Goal: Communication & Community: Ask a question

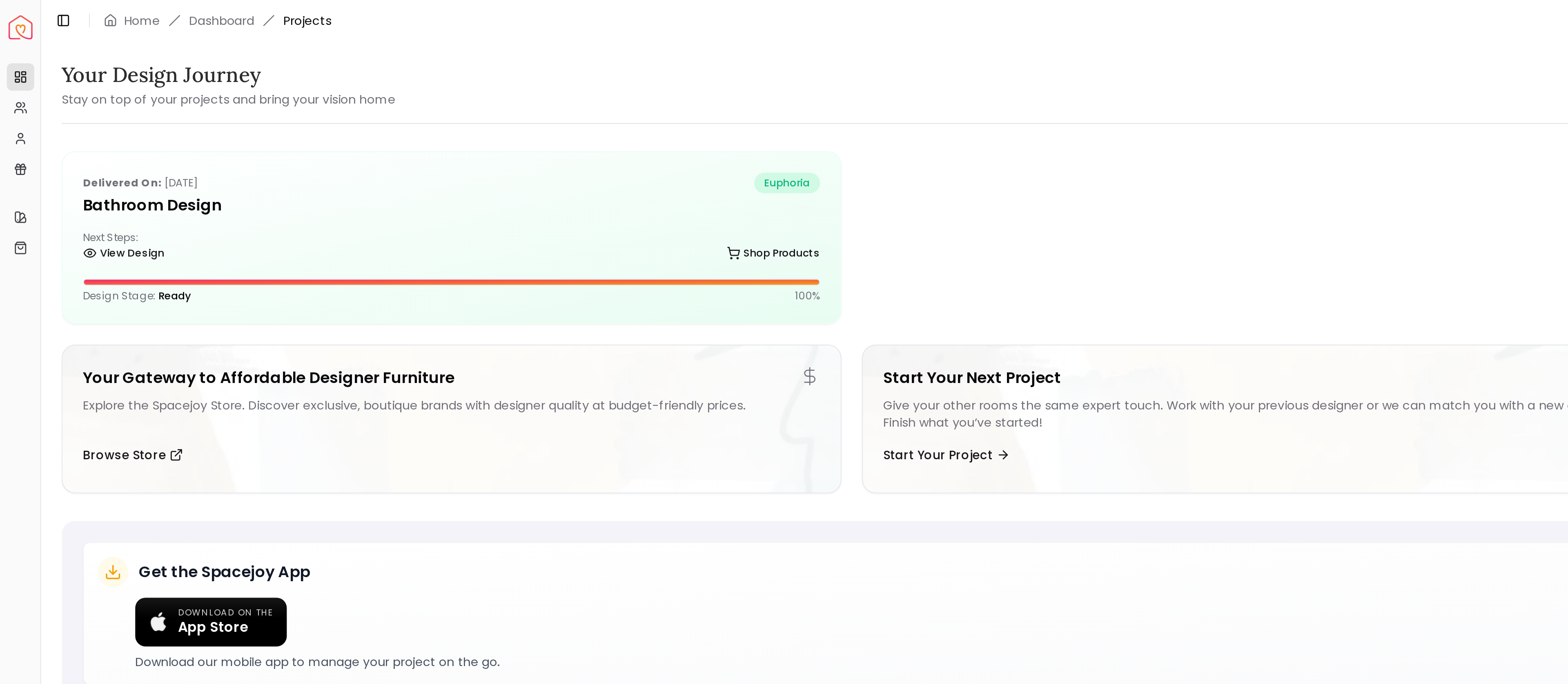
click at [361, 87] on span "euphoria" at bounding box center [376, 87] width 31 height 9
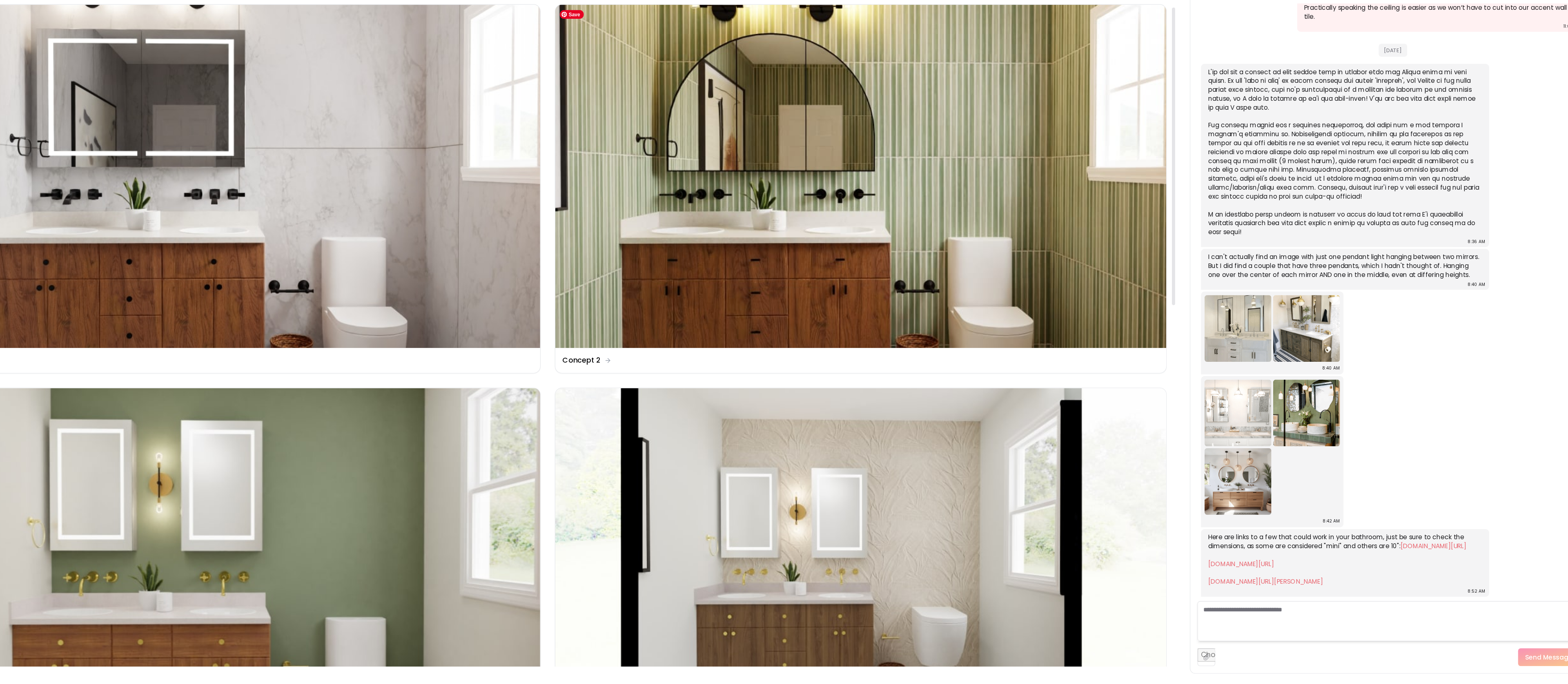
scroll to position [8, 0]
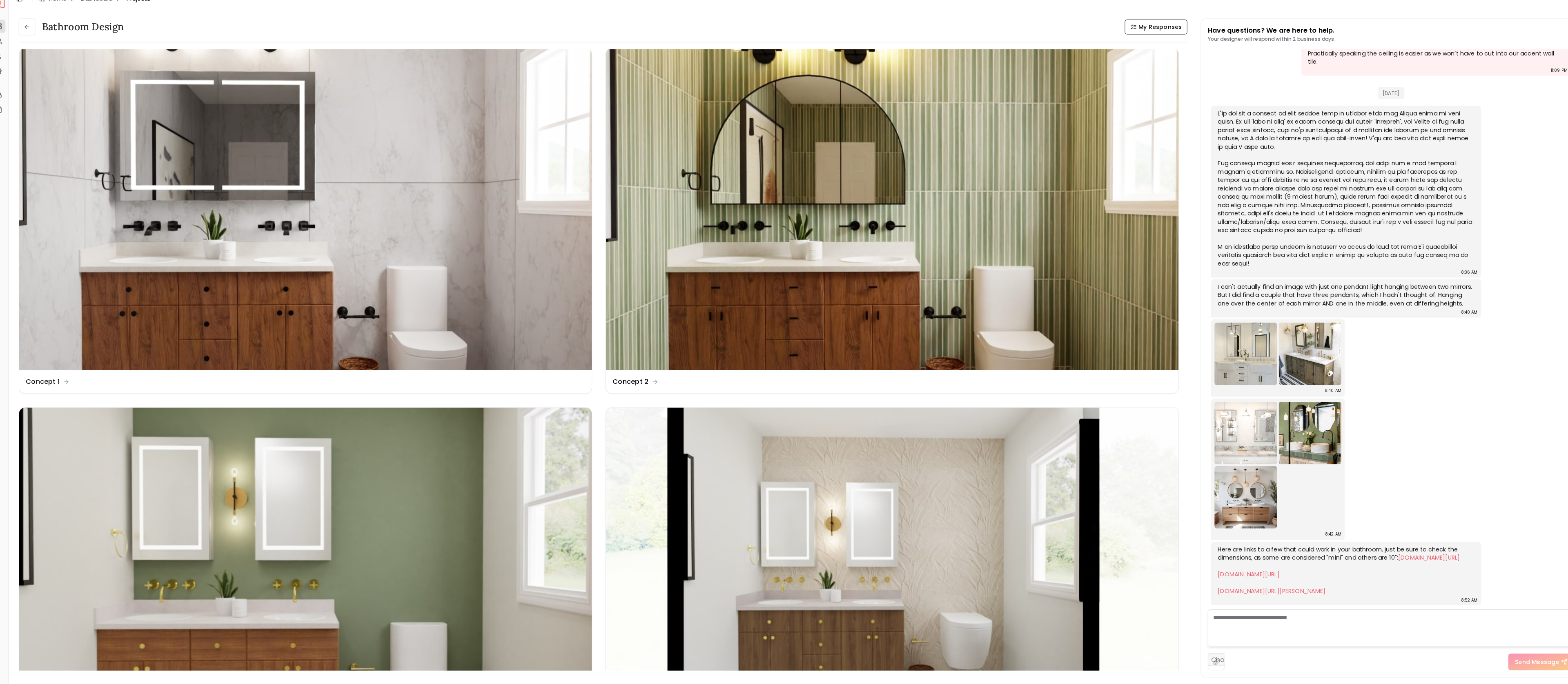
click at [1379, 553] on link "[DOMAIN_NAME][URL]" at bounding box center [1409, 557] width 60 height 8
click at [1263, 570] on link "[DOMAIN_NAME][URL]" at bounding box center [1232, 574] width 60 height 8
click at [1262, 585] on link "[DOMAIN_NAME][URL][PERSON_NAME]" at bounding box center [1255, 589] width 105 height 8
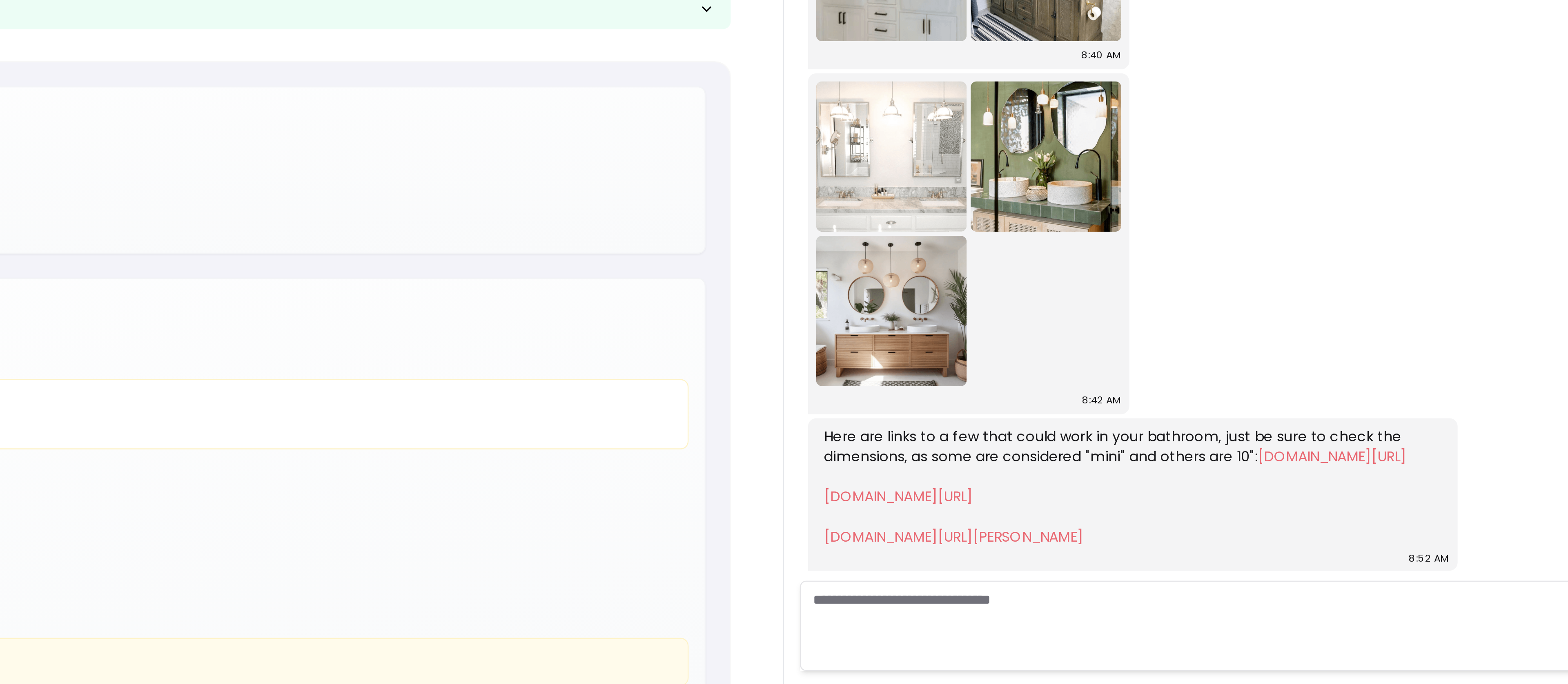
scroll to position [0, 0]
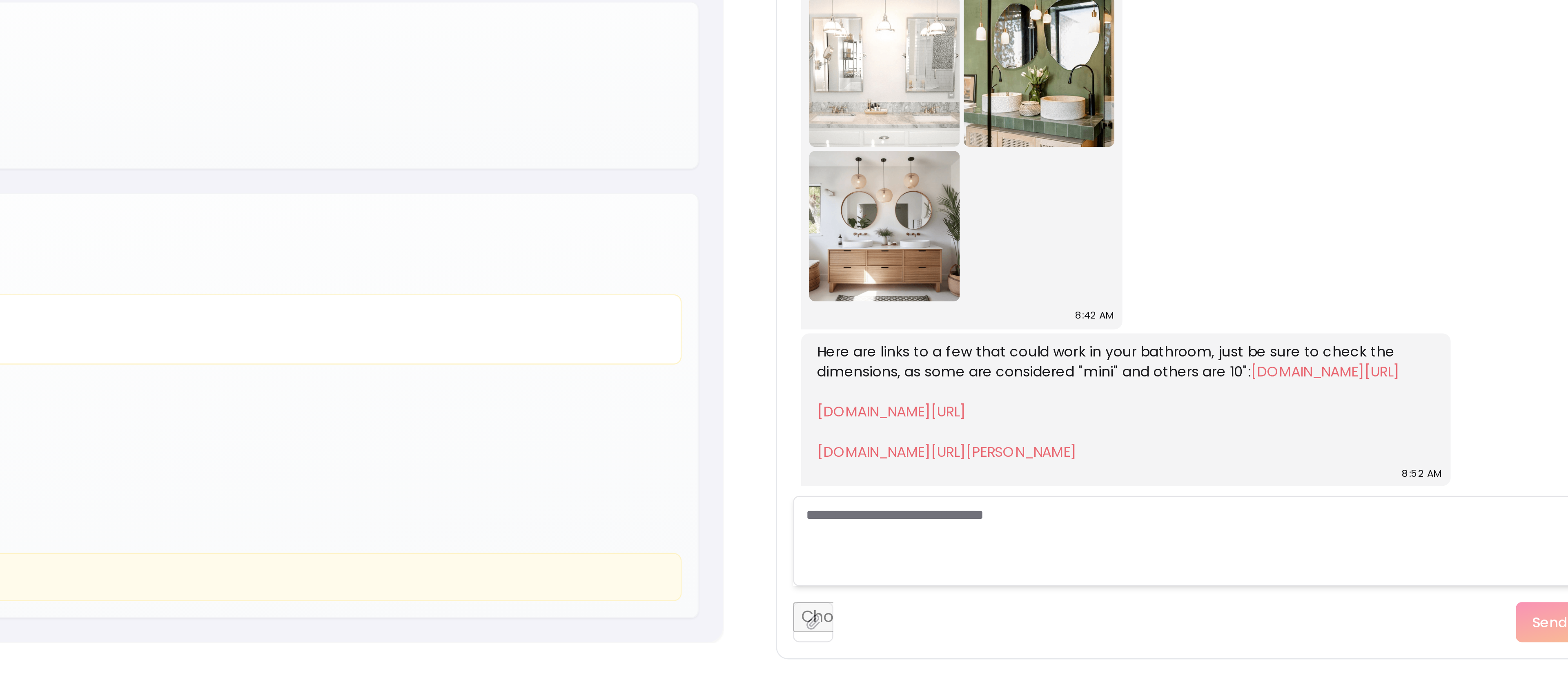
click at [1263, 570] on link "[DOMAIN_NAME][URL]" at bounding box center [1232, 574] width 60 height 8
click at [1297, 585] on link "[DOMAIN_NAME][URL][PERSON_NAME]" at bounding box center [1255, 589] width 105 height 8
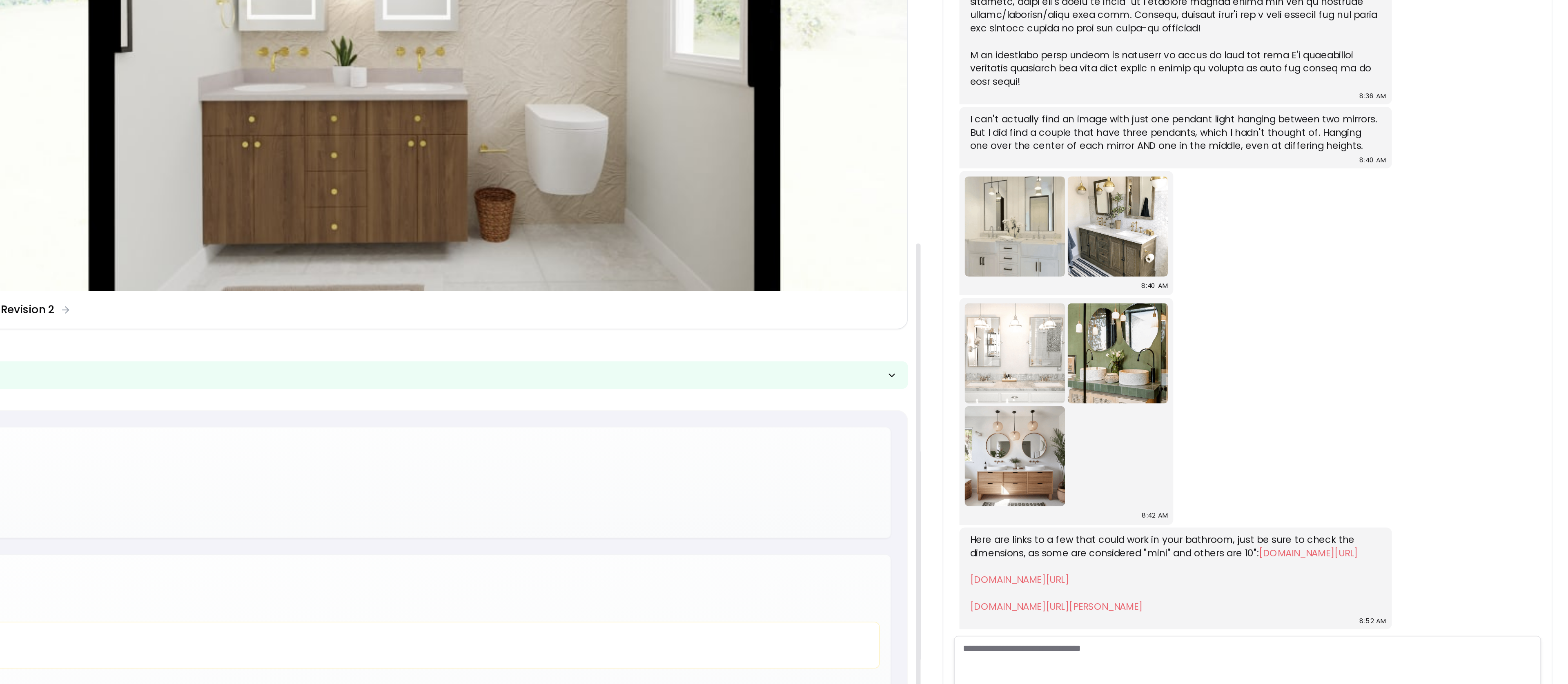
click at [1379, 553] on link "[DOMAIN_NAME][URL]" at bounding box center [1409, 557] width 60 height 8
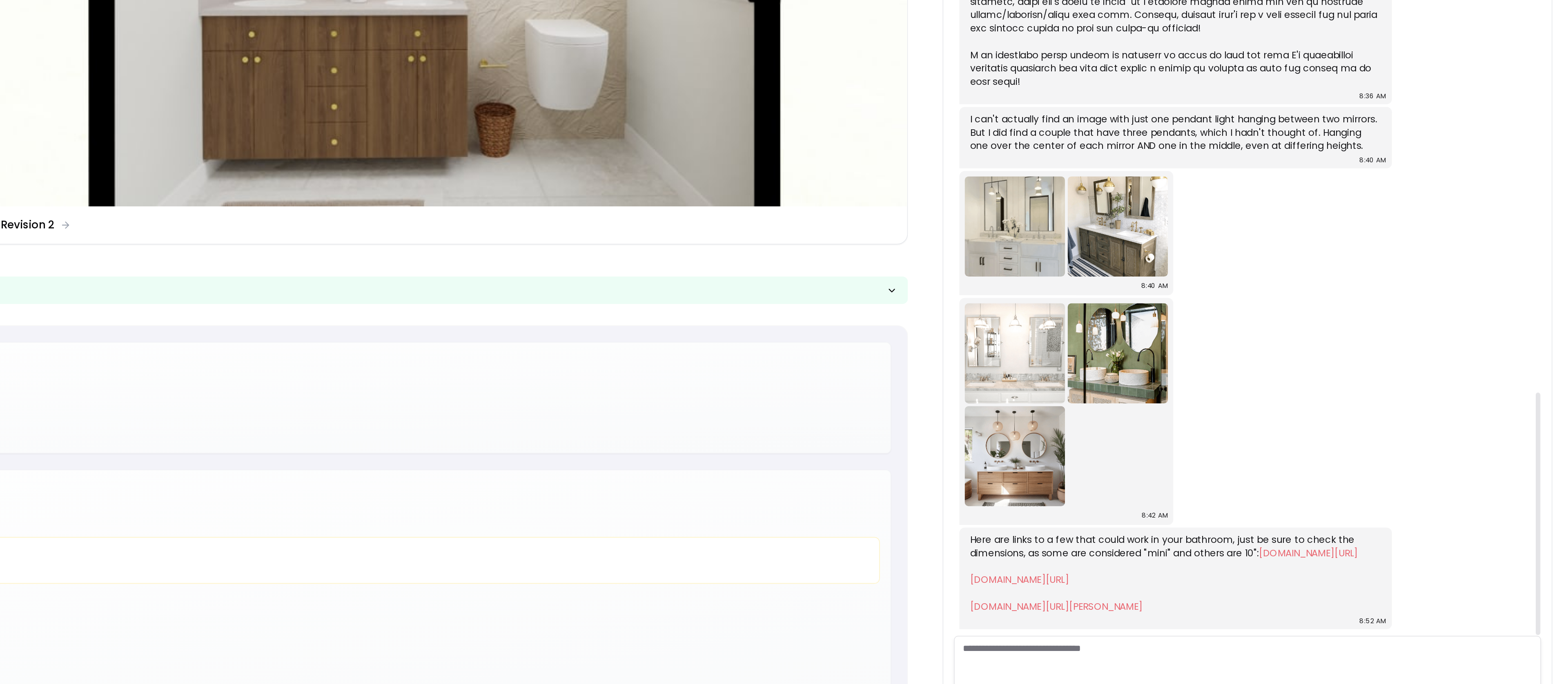
scroll to position [747, 0]
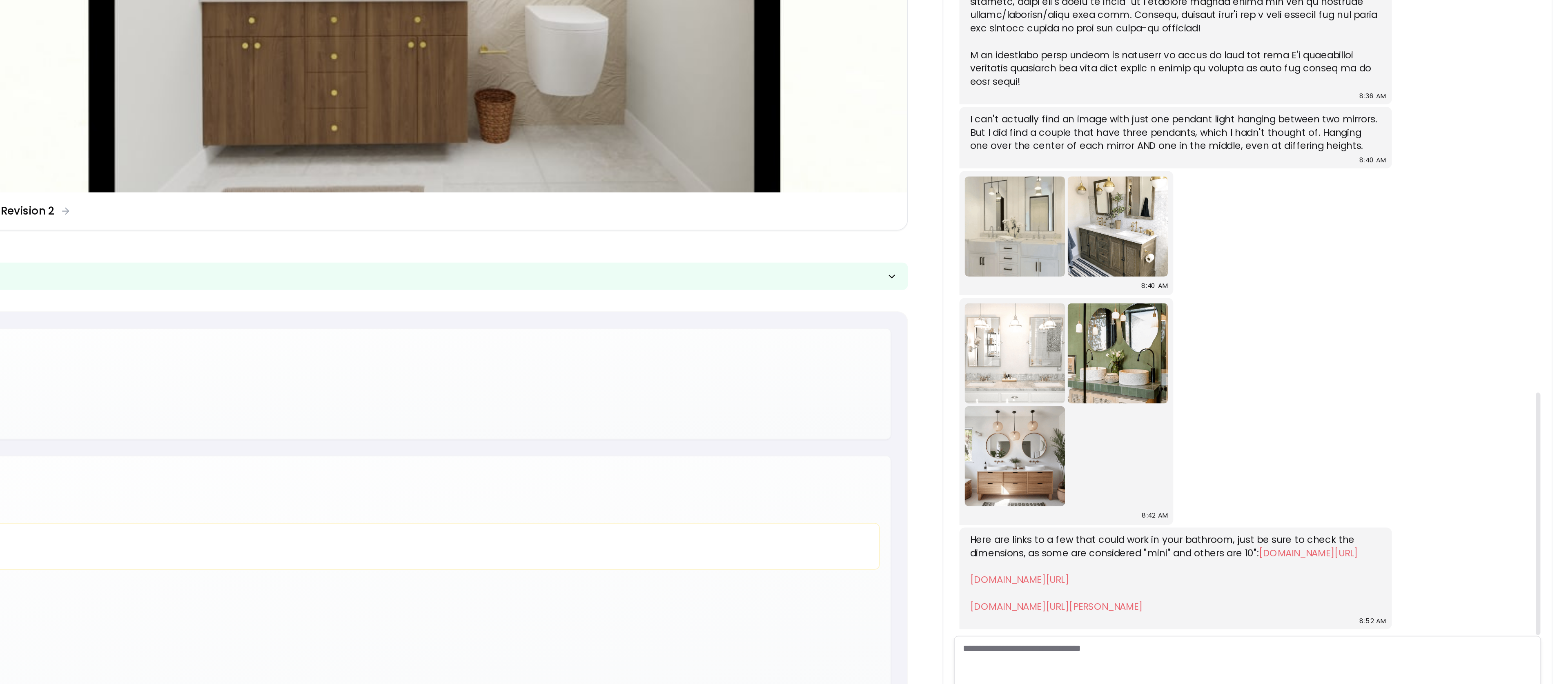
click at [1263, 570] on link "[DOMAIN_NAME][URL]" at bounding box center [1232, 574] width 60 height 8
click at [1298, 585] on link "[DOMAIN_NAME][URL][PERSON_NAME]" at bounding box center [1255, 589] width 105 height 8
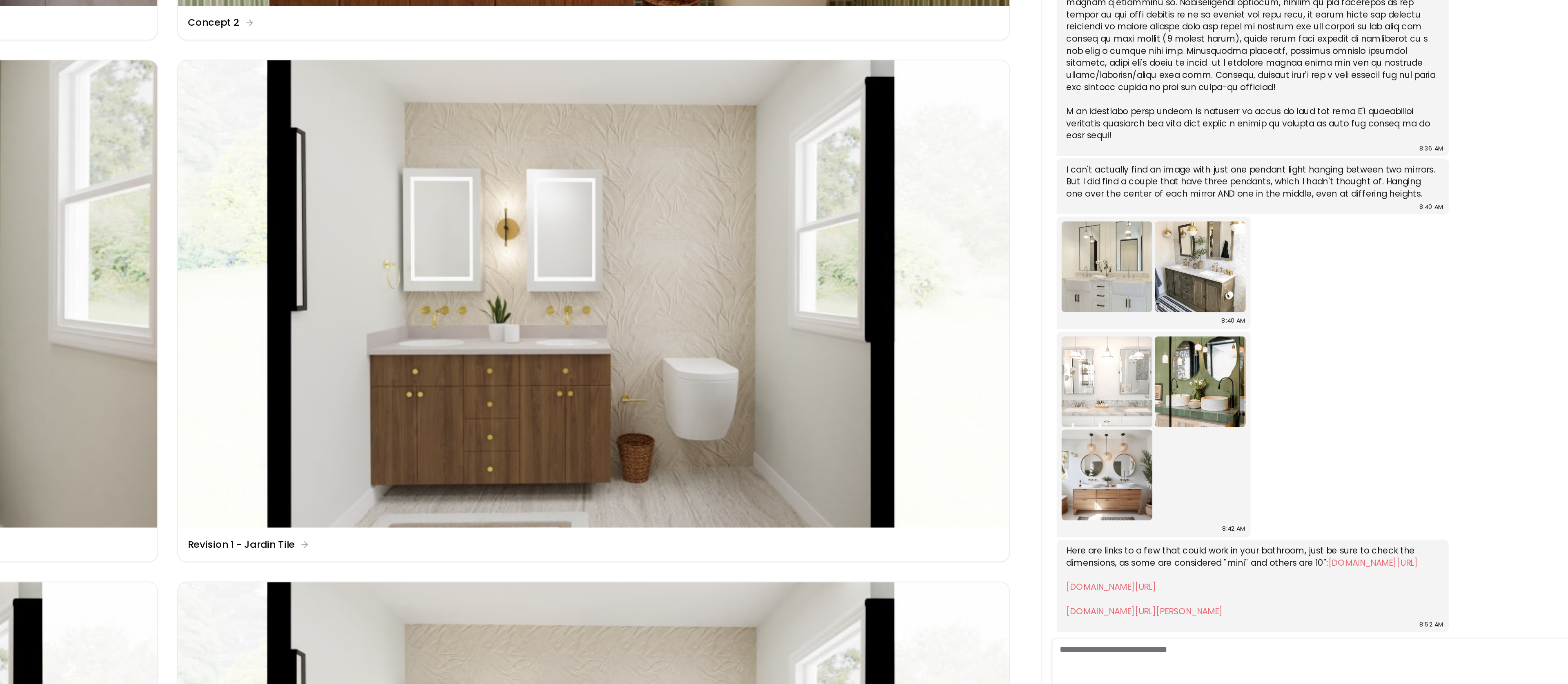
scroll to position [211, 0]
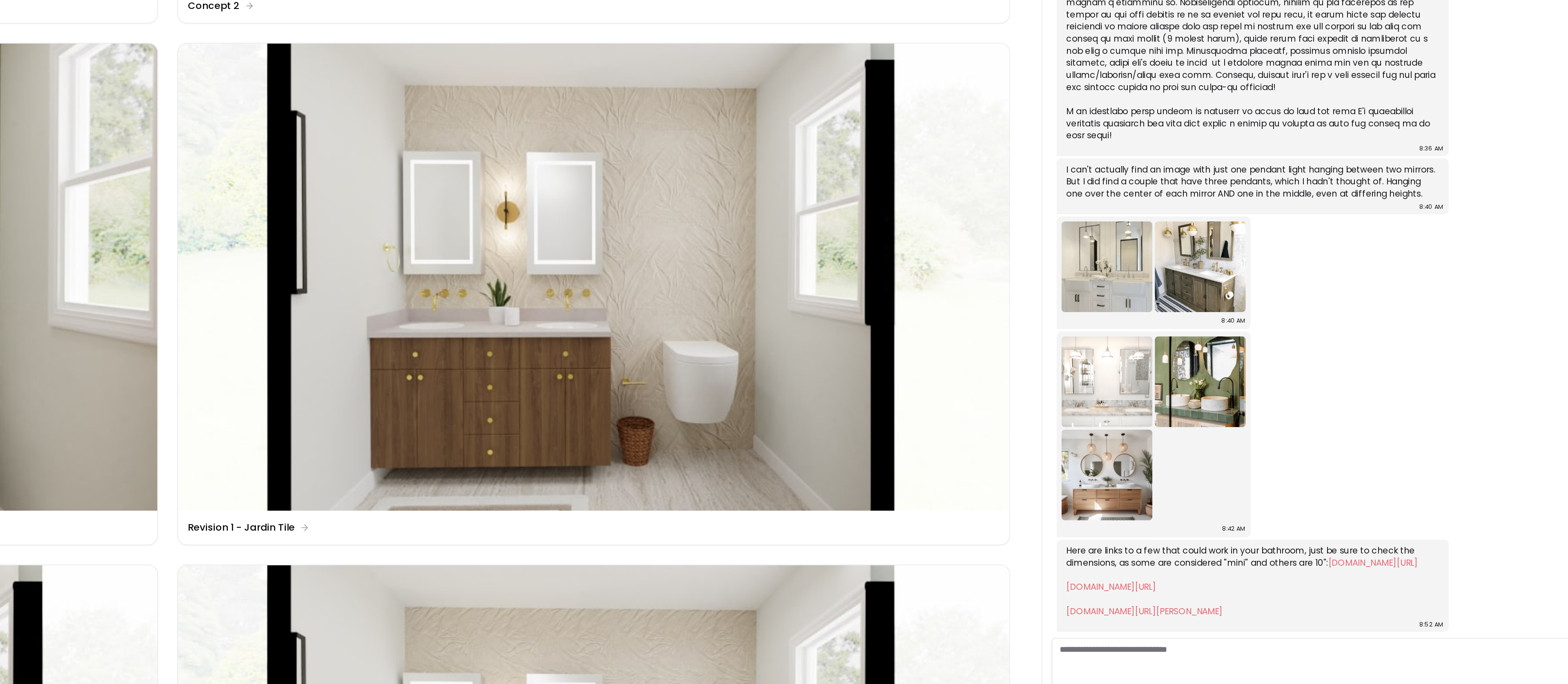
click at [1229, 615] on textarea at bounding box center [1371, 626] width 358 height 37
paste textarea "**********"
type textarea "**********"
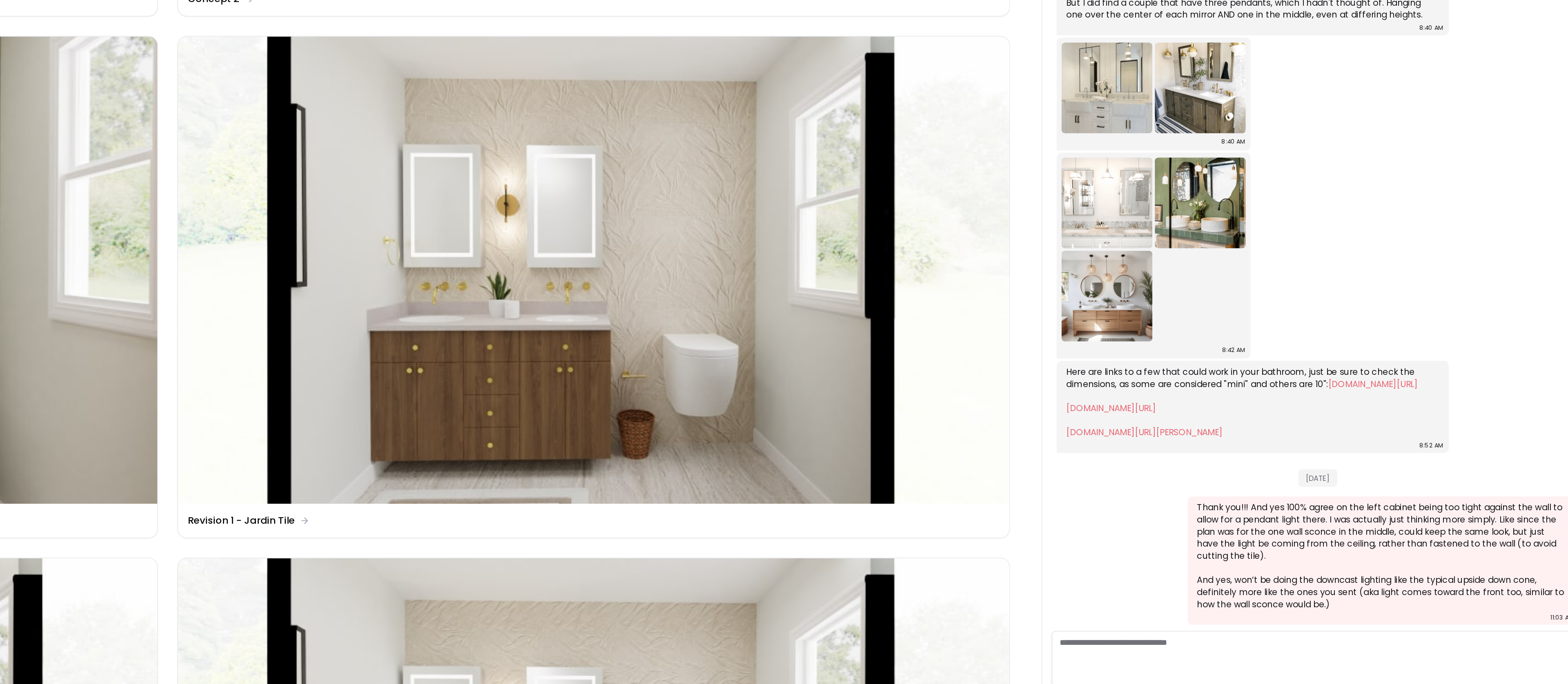
scroll to position [0, 0]
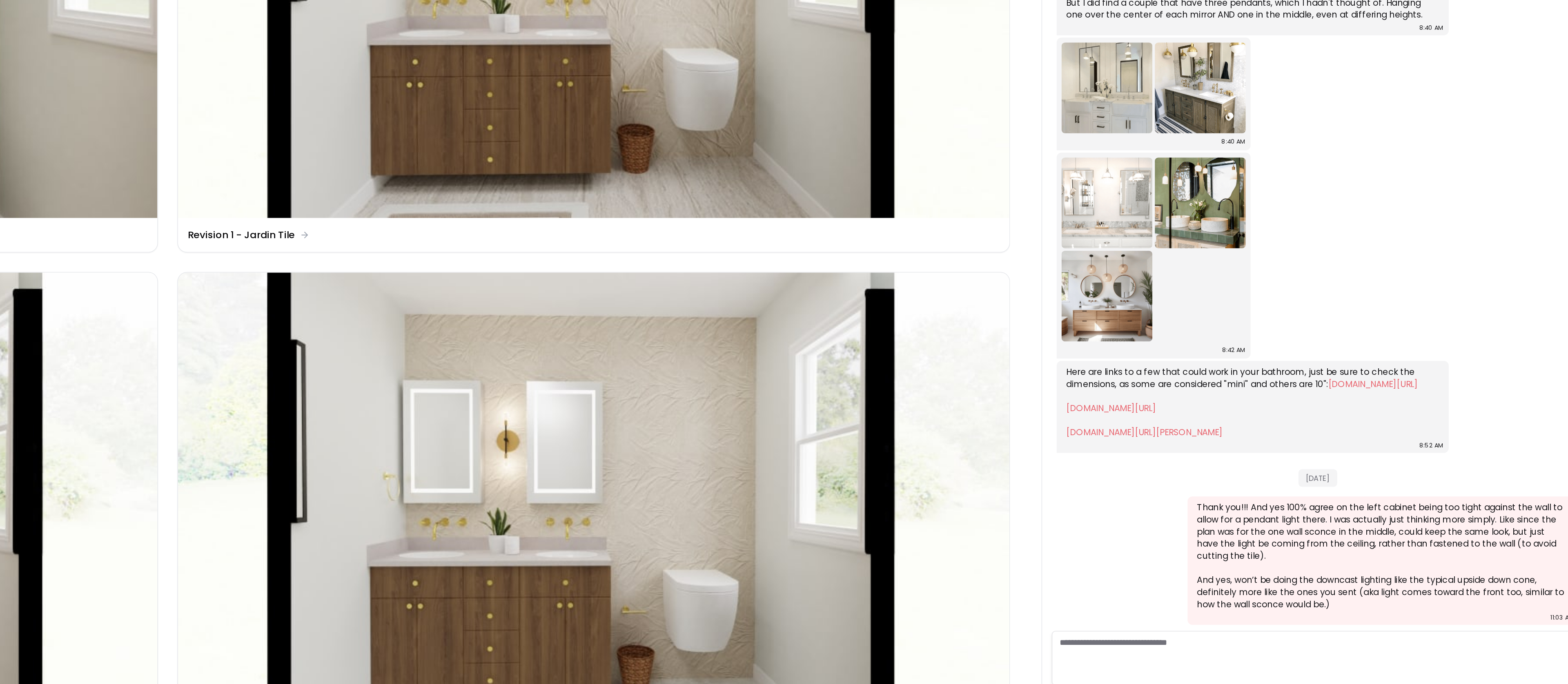
click at [1477, 615] on textarea at bounding box center [1371, 626] width 358 height 37
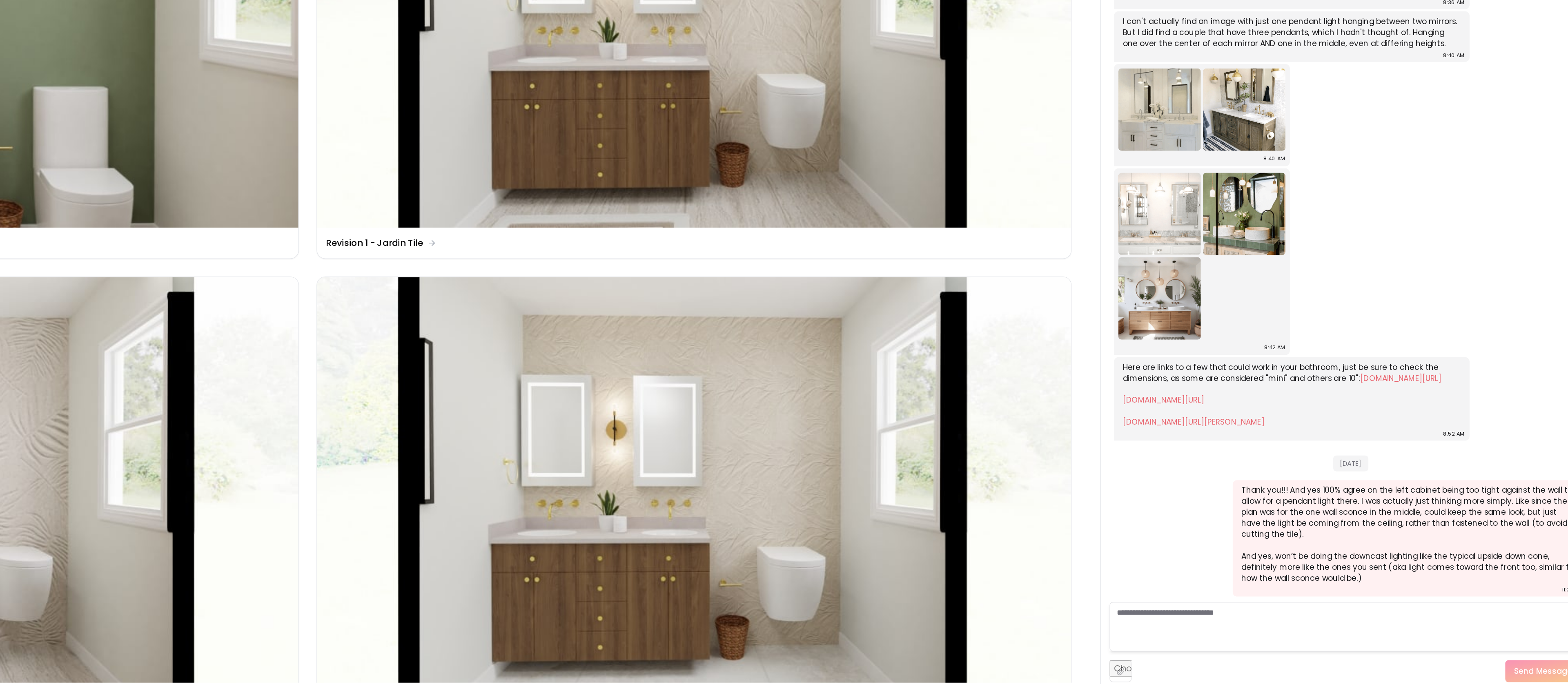
scroll to position [407, 0]
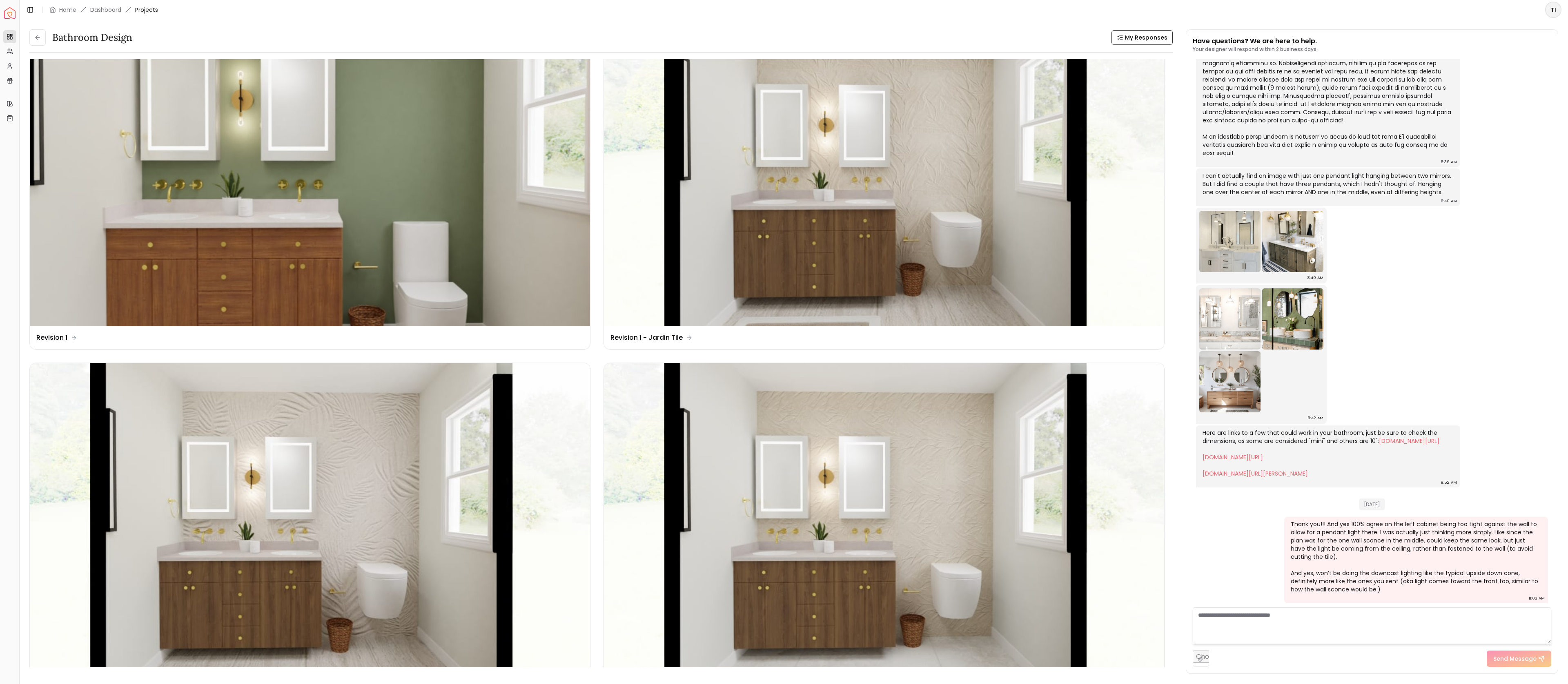
click at [1399, 615] on textarea at bounding box center [1371, 626] width 358 height 37
paste textarea "**********"
type textarea "**********"
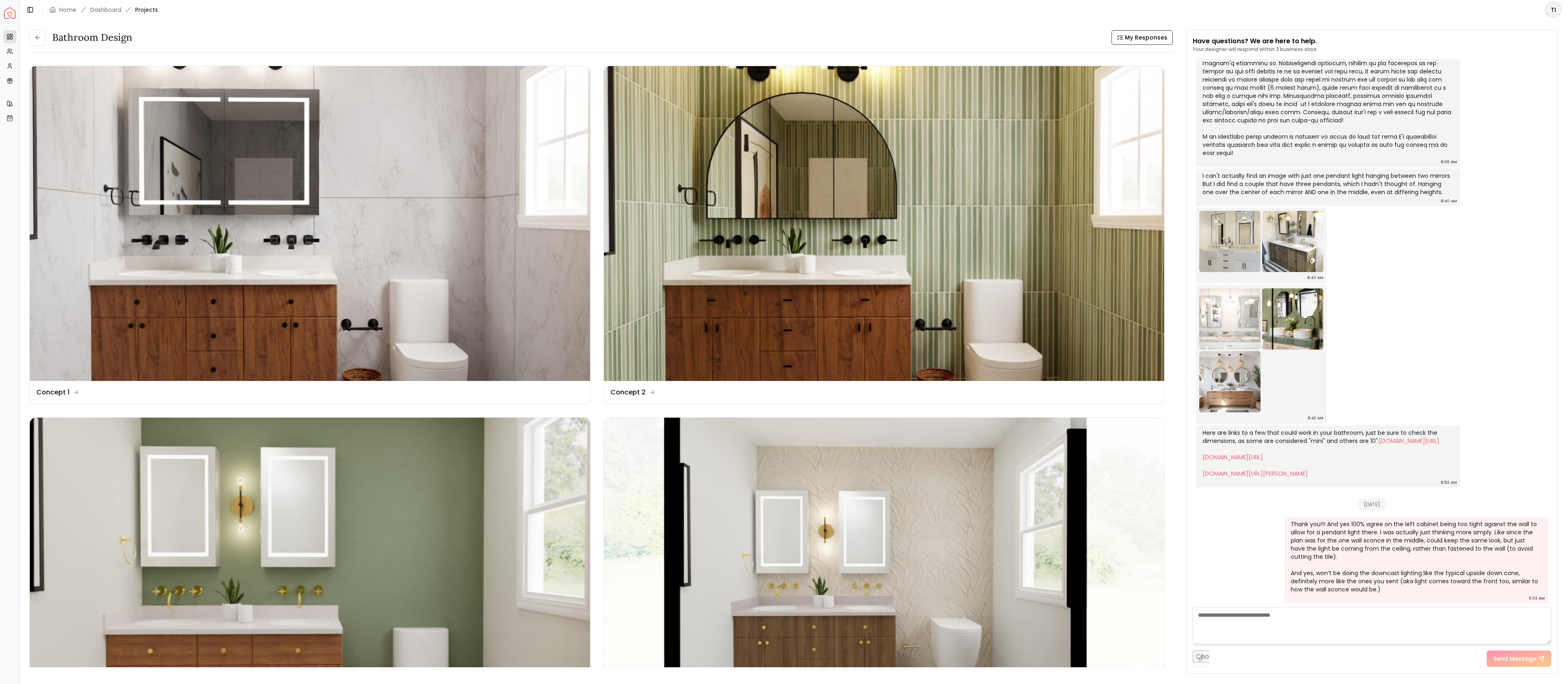
click at [1344, 615] on textarea at bounding box center [1371, 626] width 358 height 37
paste textarea "**********"
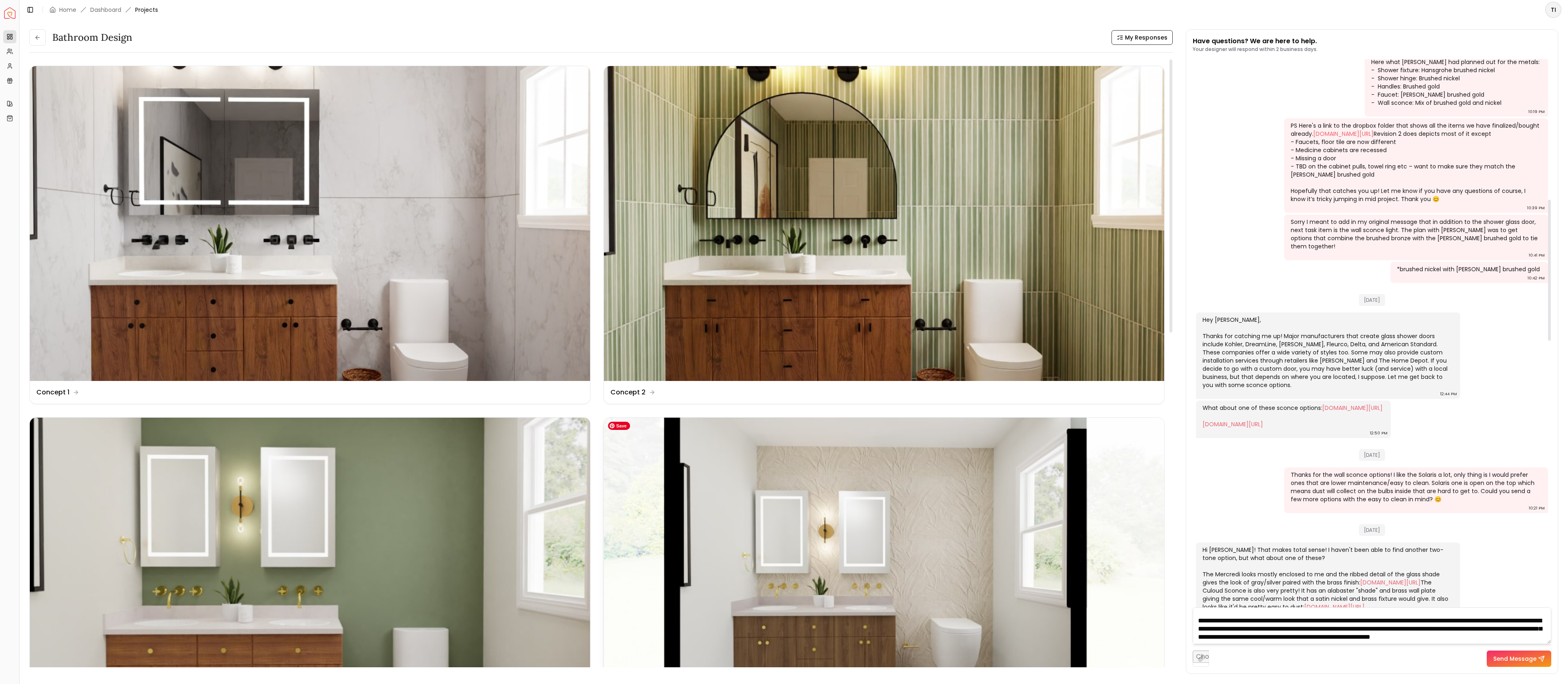
scroll to position [541, 0]
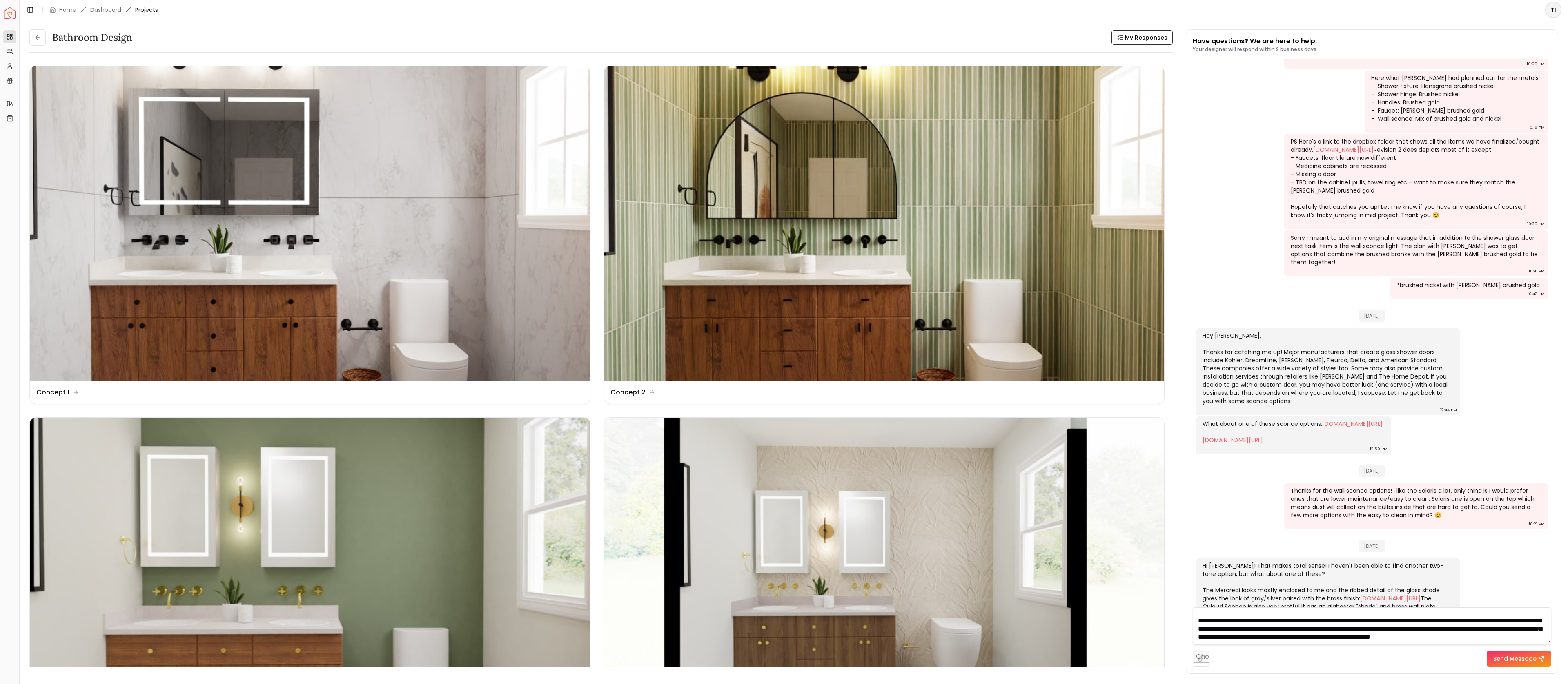
click at [1276, 649] on div "Send Message" at bounding box center [1371, 655] width 358 height 23
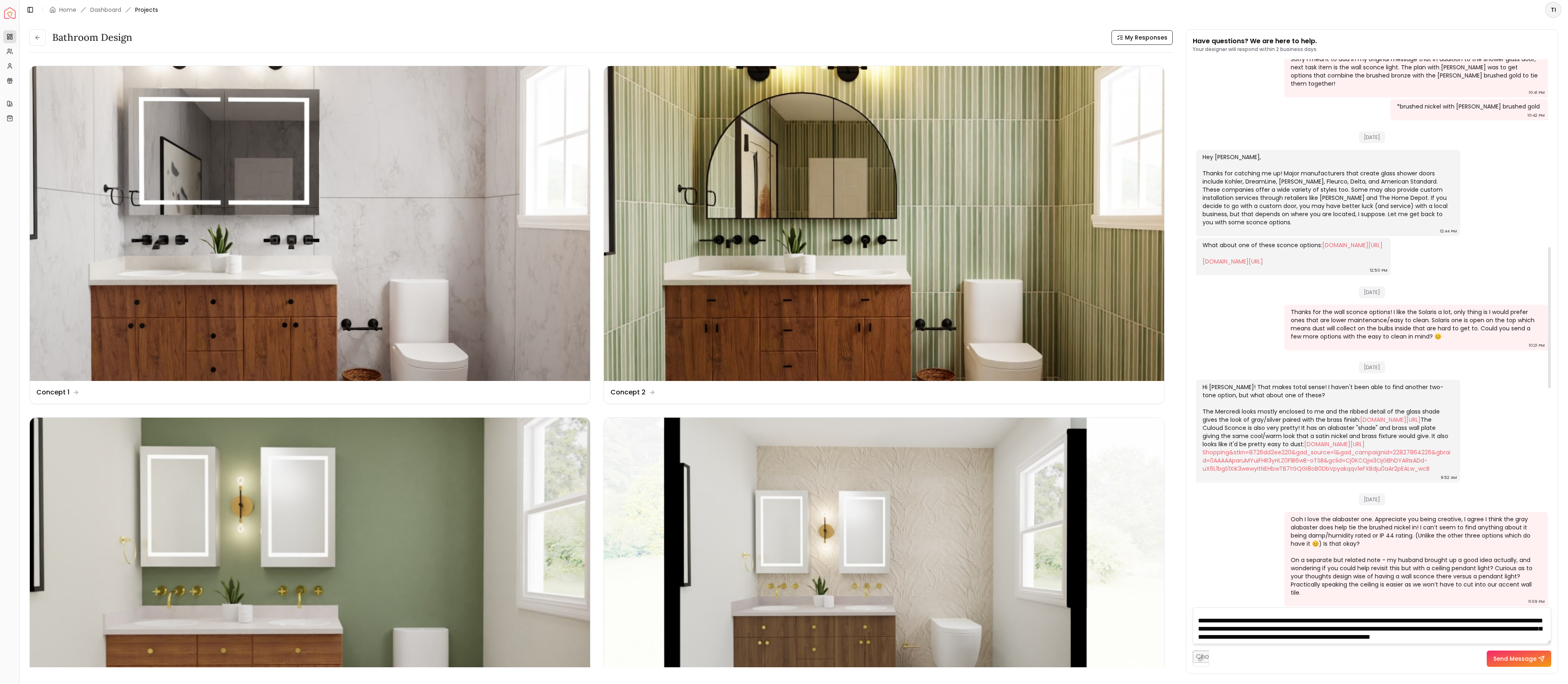
scroll to position [744, 0]
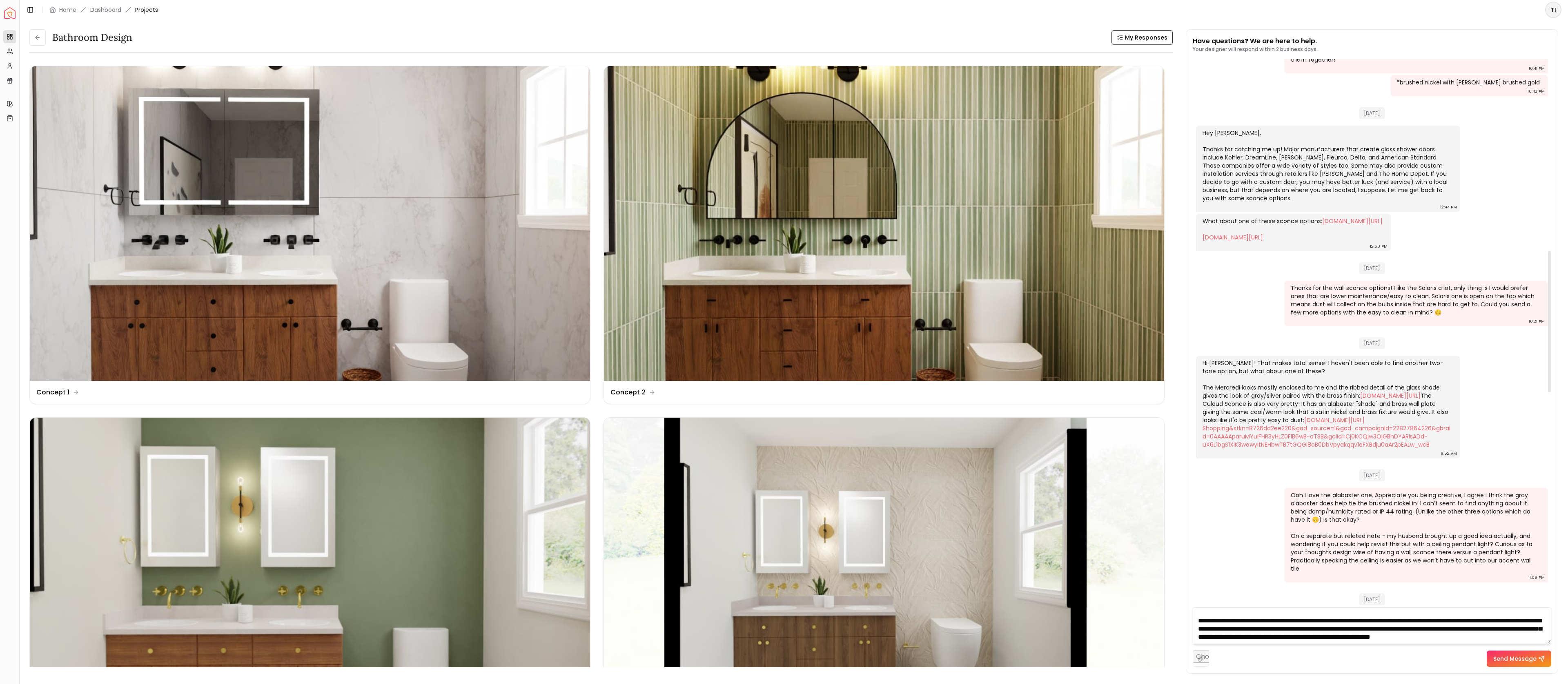
click at [1332, 639] on textarea "**********" at bounding box center [1371, 626] width 358 height 37
paste textarea "**********"
type textarea "**********"
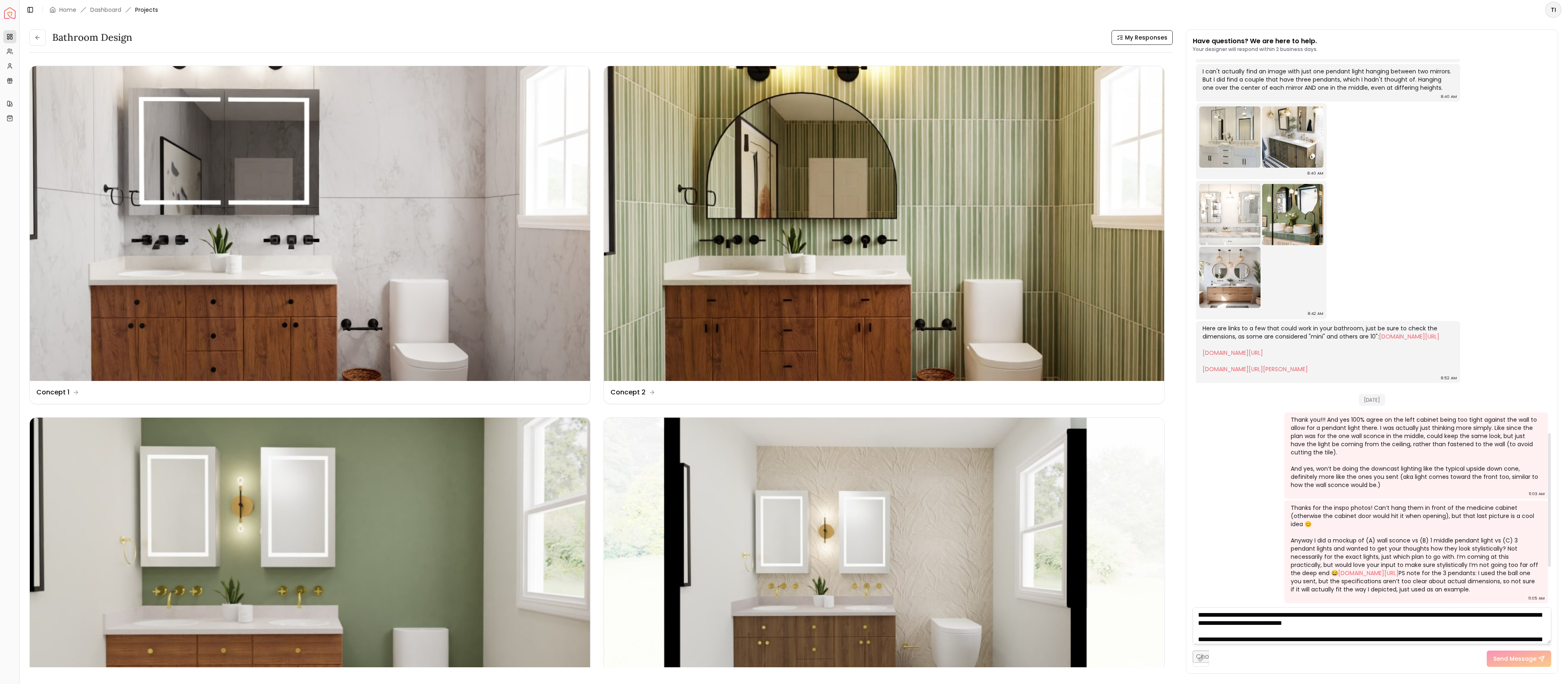
scroll to position [1699, 0]
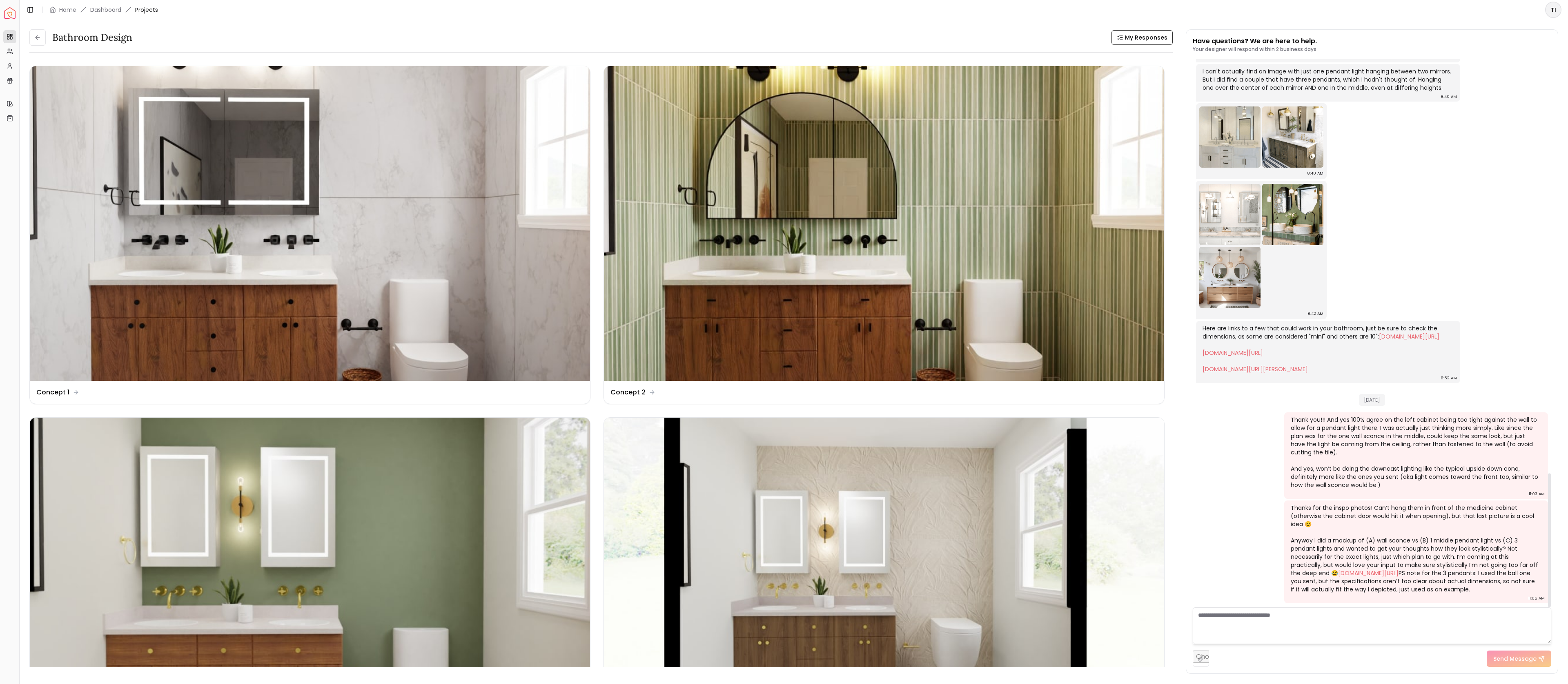
click at [1298, 615] on textarea at bounding box center [1371, 626] width 358 height 37
click at [1197, 660] on input "file" at bounding box center [1200, 659] width 16 height 16
type input "**********"
click at [1504, 664] on button "Send Message" at bounding box center [1519, 659] width 64 height 16
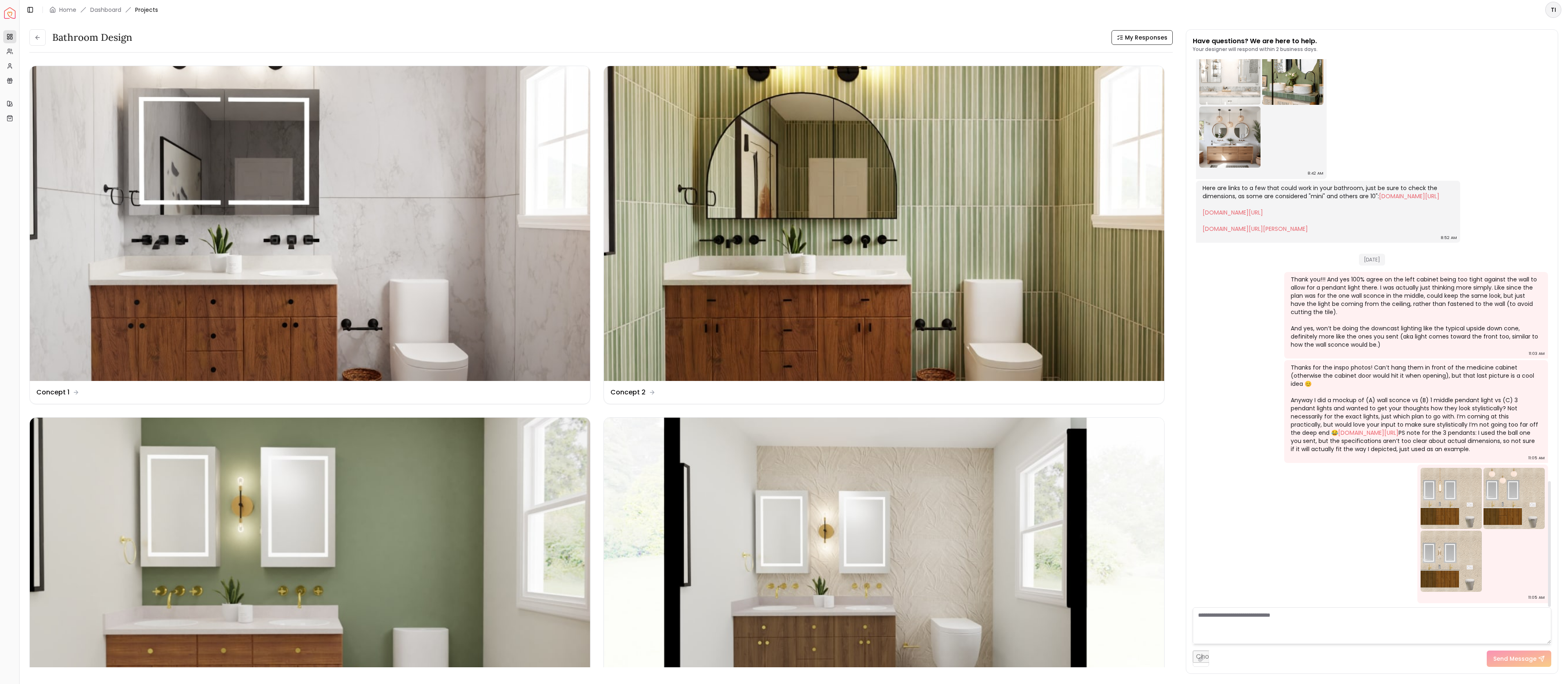
scroll to position [0, 0]
click at [1515, 555] on div "11:05 AM" at bounding box center [1483, 534] width 131 height 139
click at [1466, 531] on img at bounding box center [1451, 562] width 61 height 61
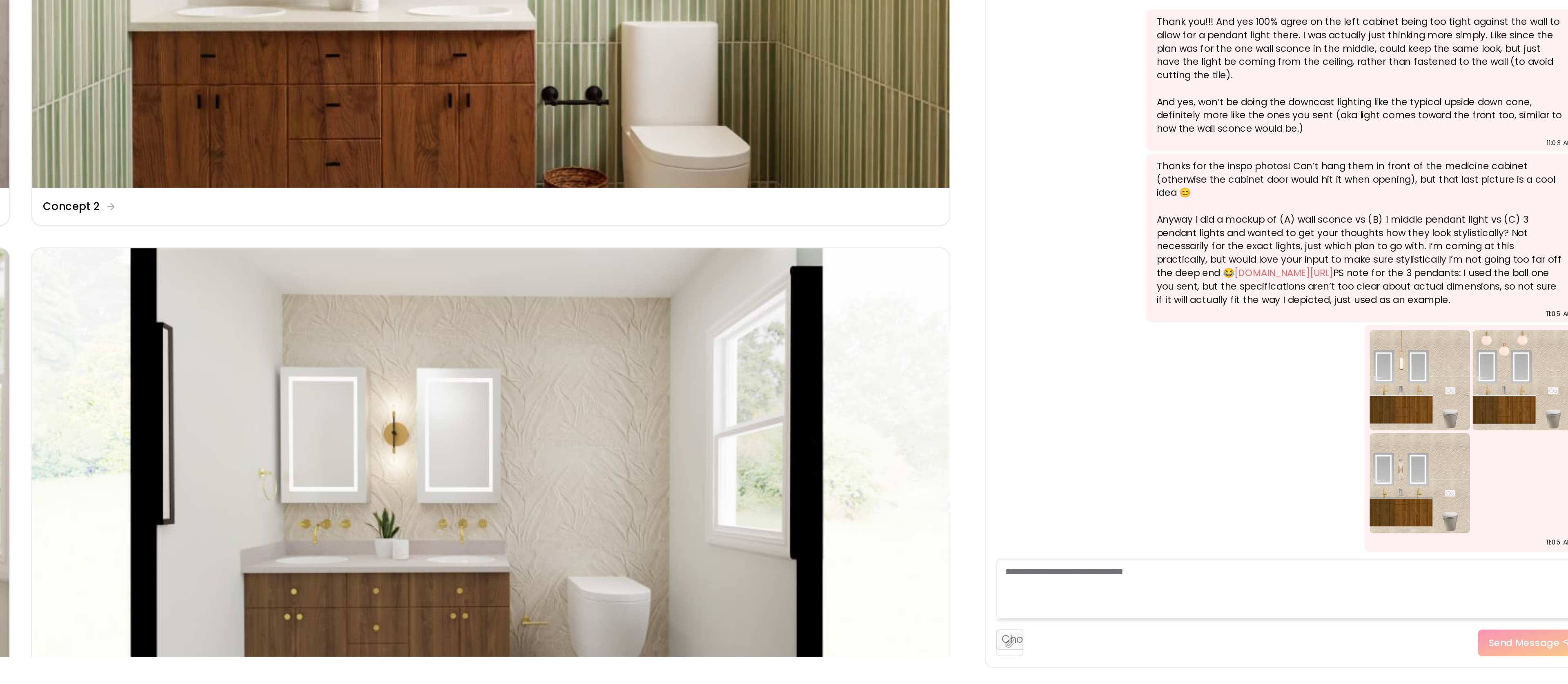
click at [1456, 569] on img at bounding box center [1451, 562] width 61 height 61
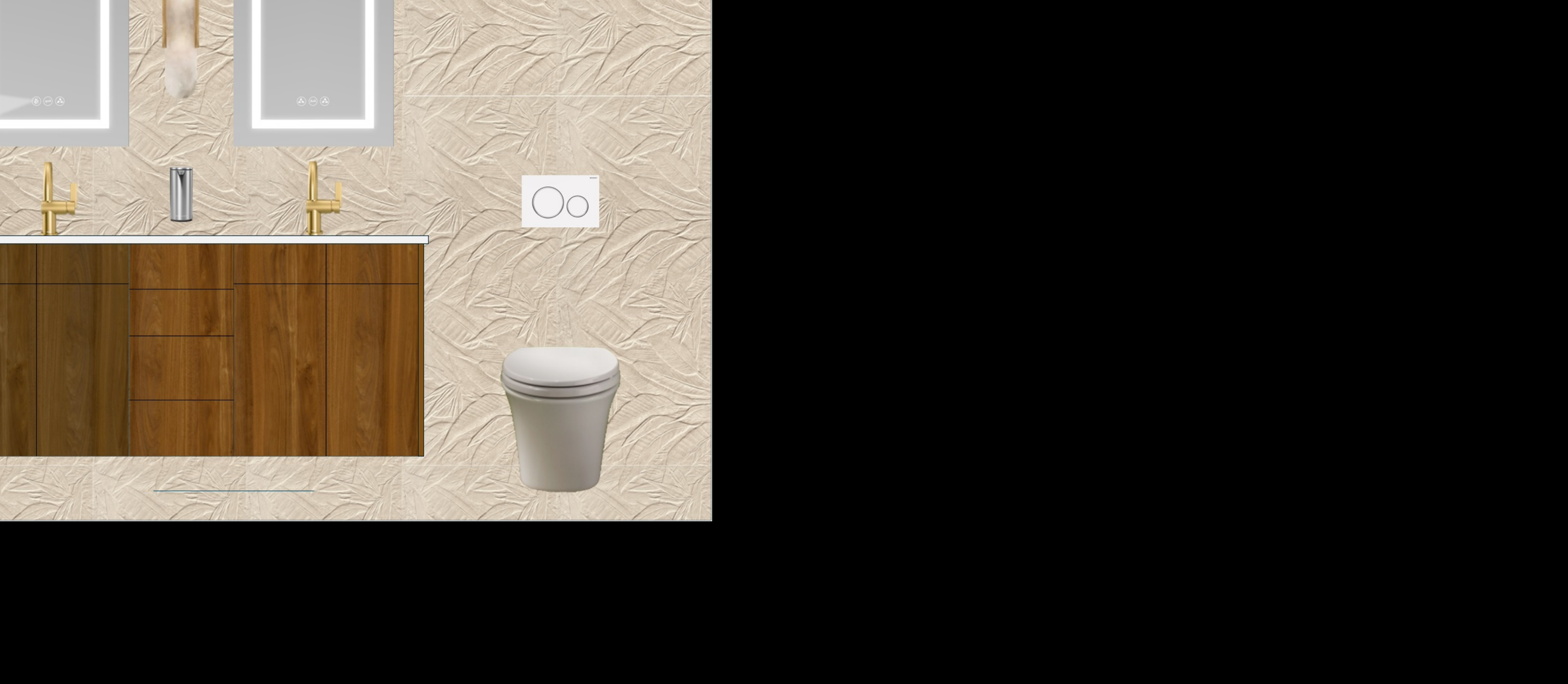
click at [1433, 552] on div "1 of 1" at bounding box center [784, 342] width 1568 height 684
click at [1319, 541] on div "1 of 1" at bounding box center [784, 342] width 1568 height 684
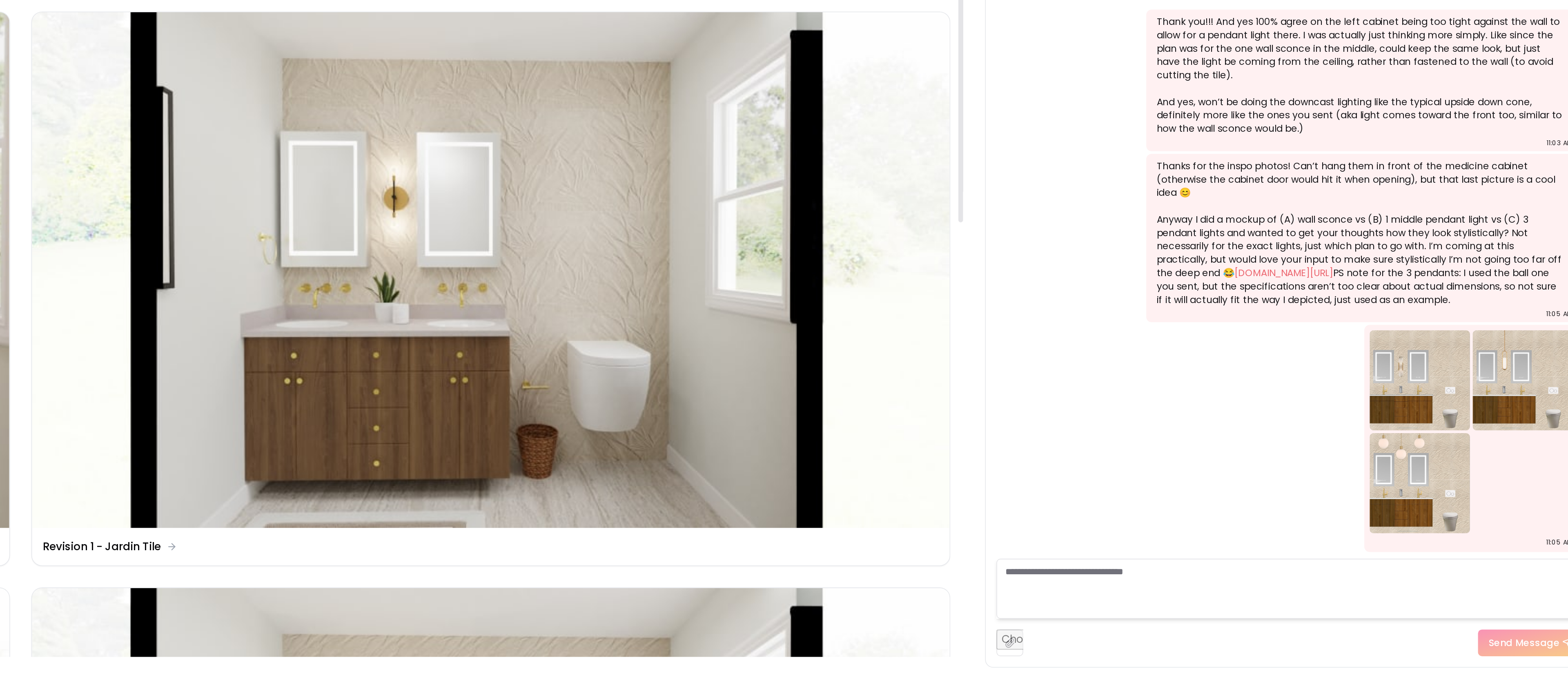
scroll to position [155, 0]
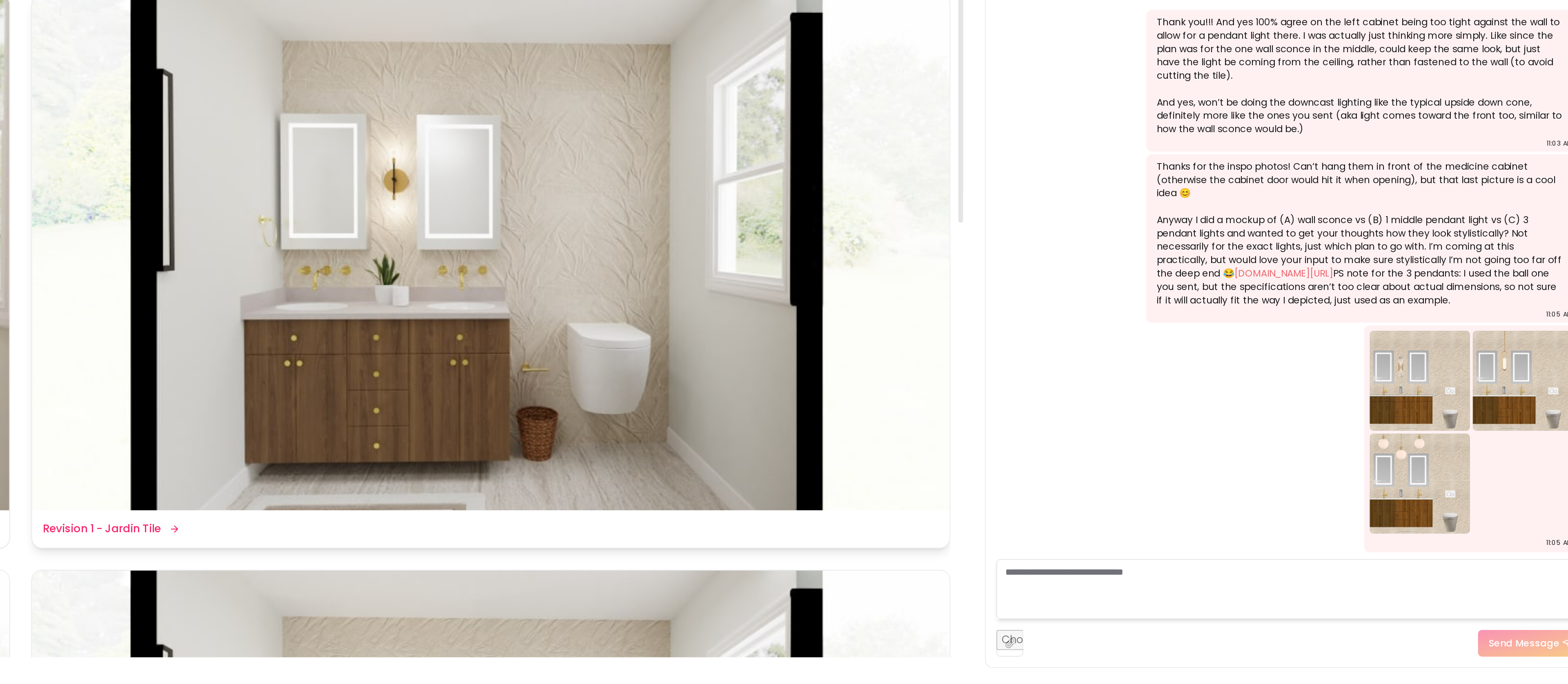
click at [849, 511] on img at bounding box center [884, 420] width 561 height 315
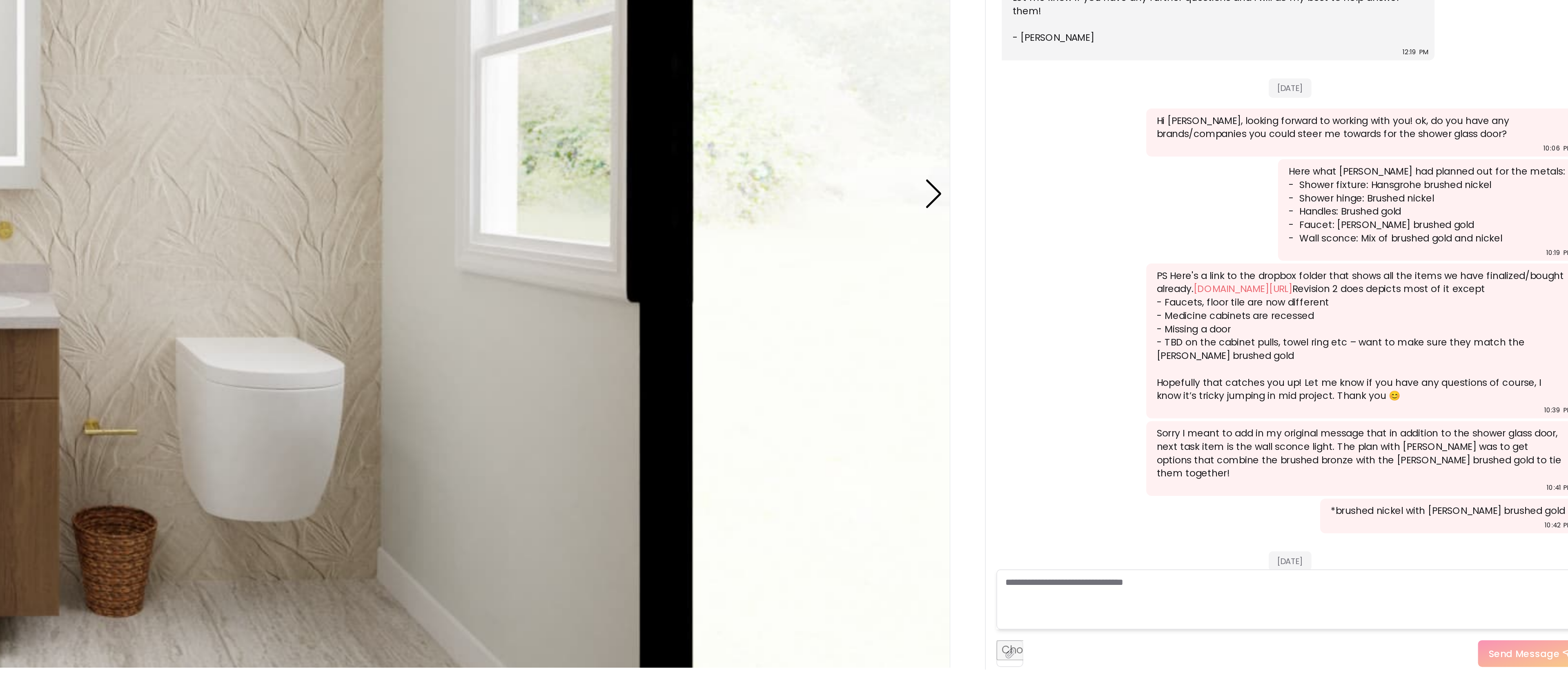
scroll to position [1576, 0]
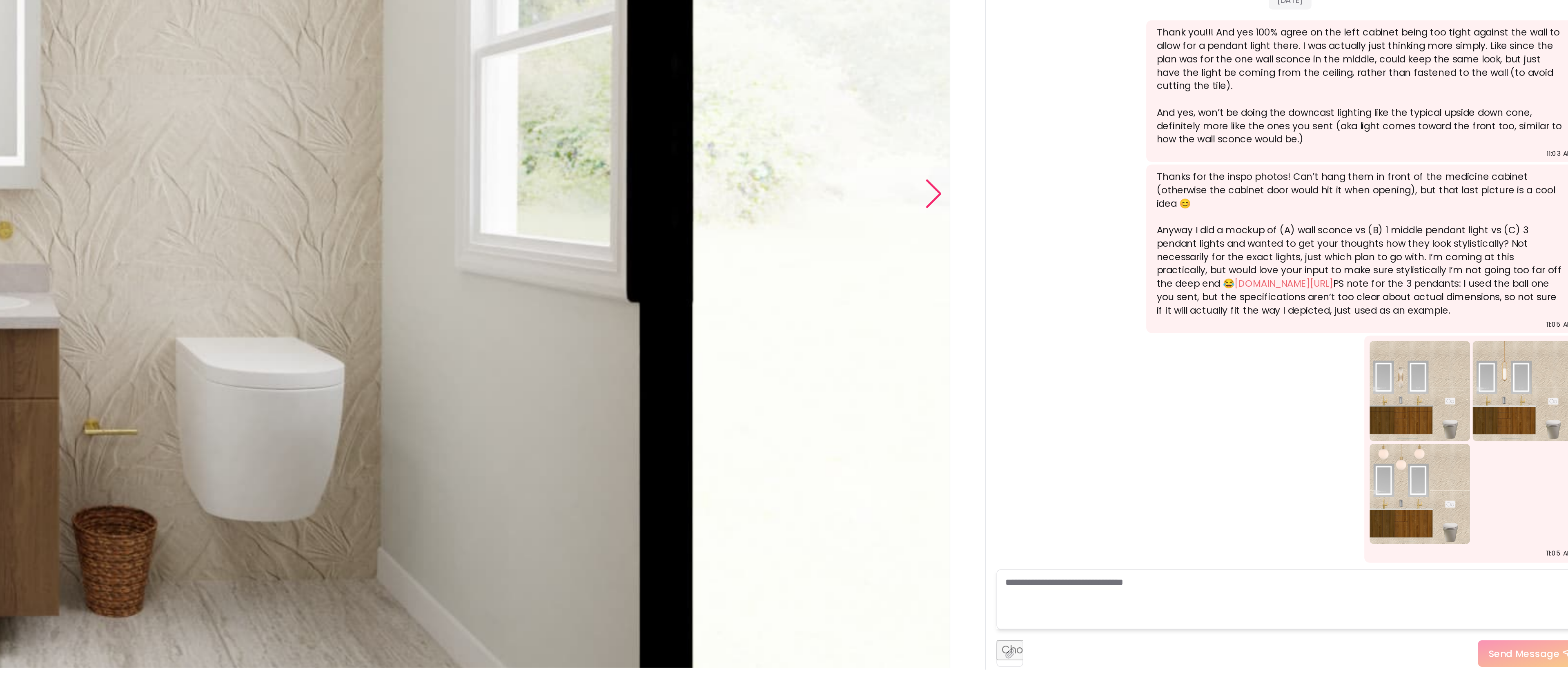
click at [1152, 376] on div "Next slide" at bounding box center [1155, 385] width 11 height 18
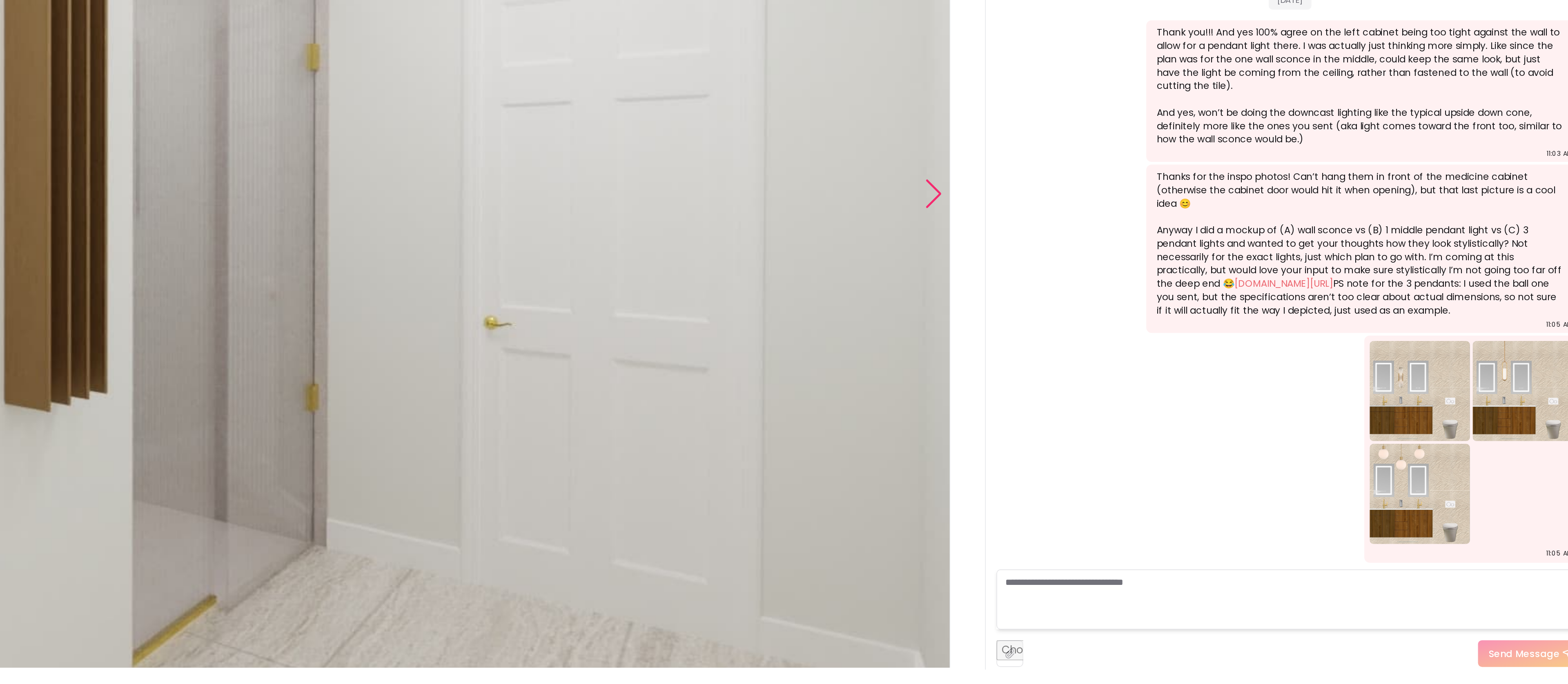
click at [1155, 382] on div "Next slide" at bounding box center [1155, 385] width 11 height 18
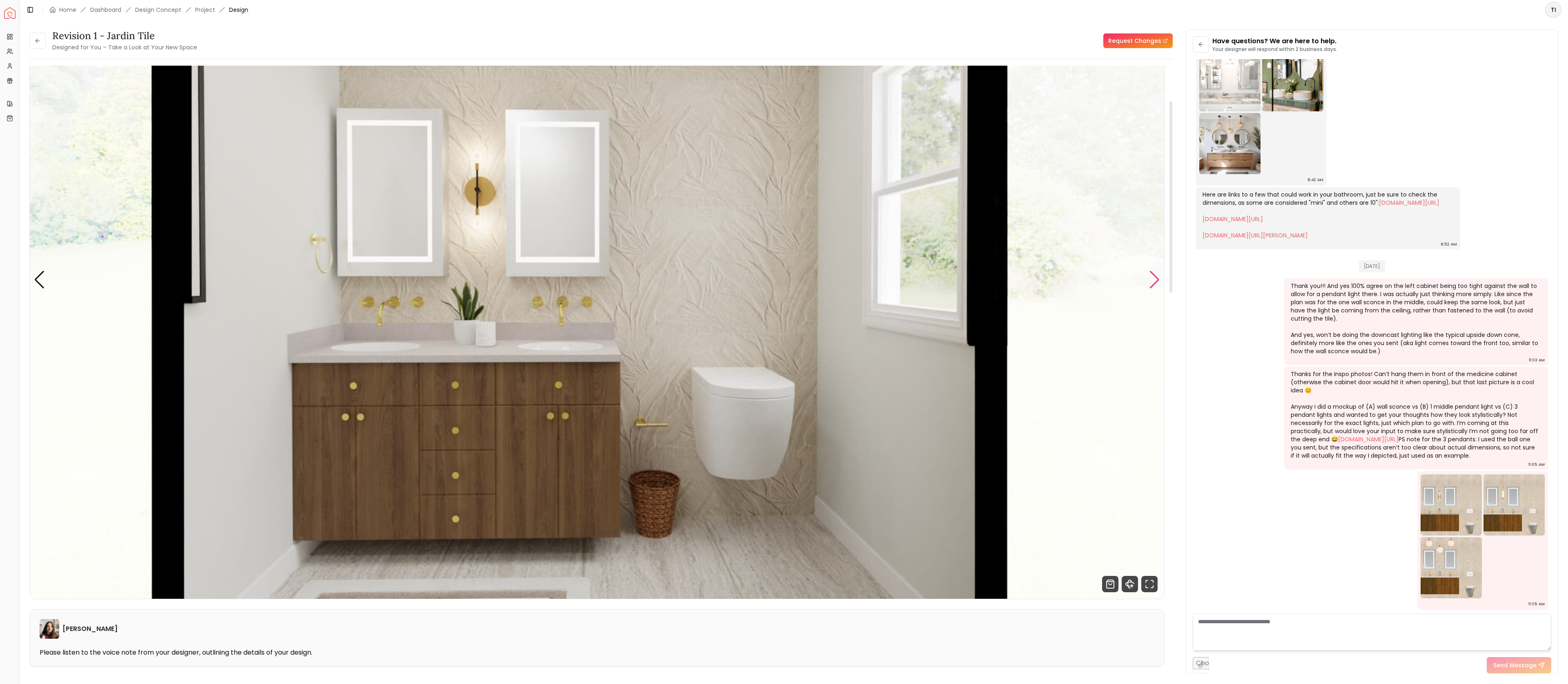
scroll to position [136, 0]
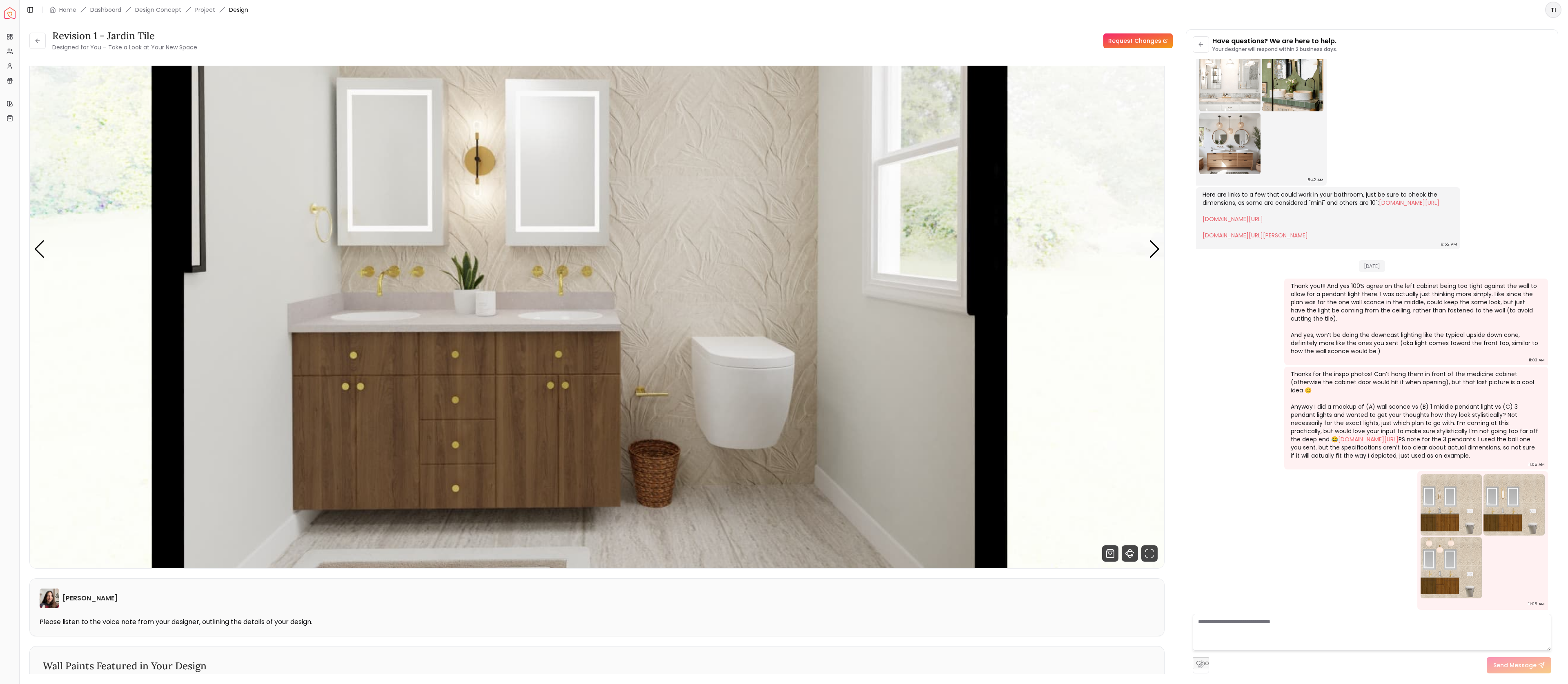
click at [1458, 527] on img at bounding box center [1451, 505] width 61 height 61
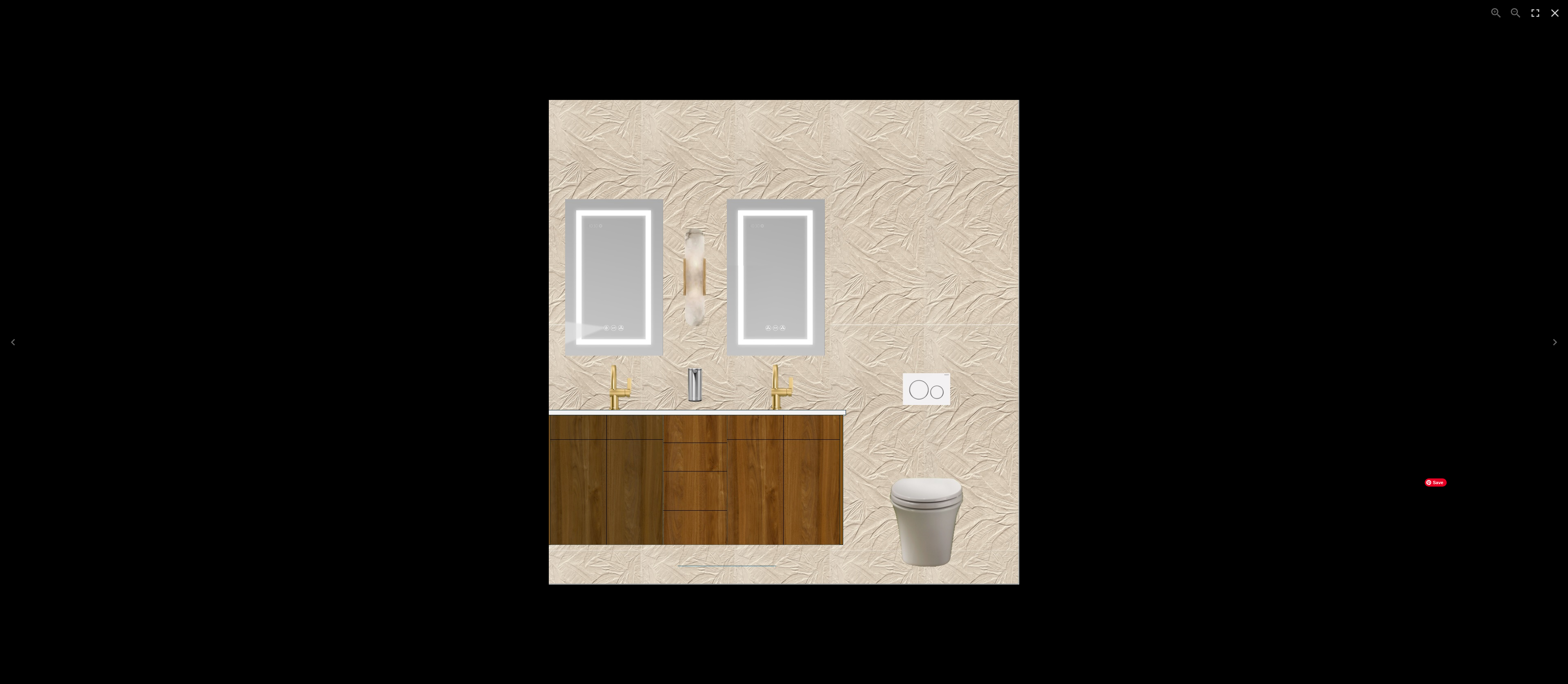
click at [347, 550] on div "1 of 1" at bounding box center [784, 342] width 1568 height 684
